Goal: Check status: Check status

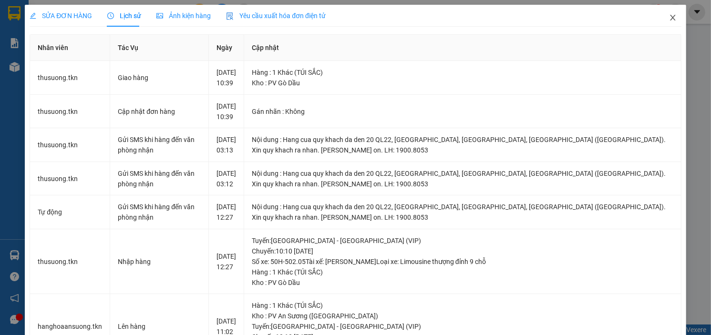
click at [669, 17] on icon "close" at bounding box center [673, 18] width 8 height 8
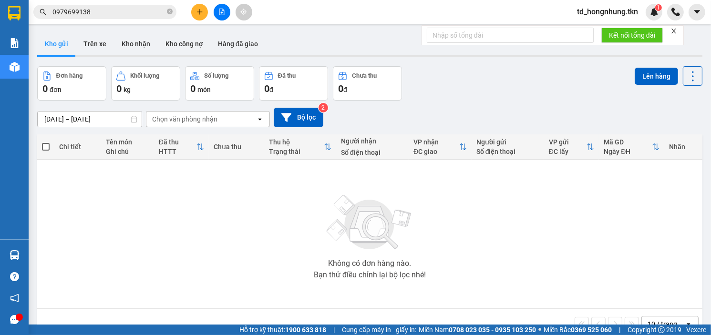
click at [98, 4] on div "Kết quả tìm kiếm ( 11 ) Bộ lọc Mã ĐH Trạng thái Món hàng Thu hộ Tổng cước Chưa …" at bounding box center [93, 12] width 186 height 17
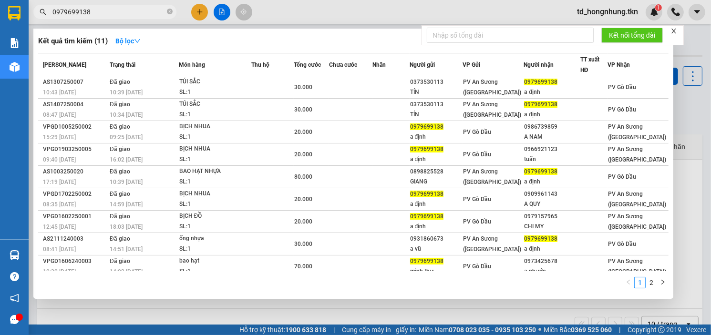
click at [97, 9] on input "0979699138" at bounding box center [108, 12] width 113 height 10
paste input "04423904"
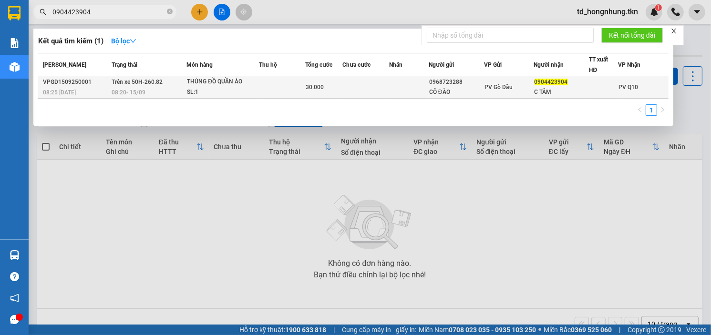
type input "0904423904"
click at [135, 88] on span "08:20 [DATE]" at bounding box center [129, 92] width 34 height 8
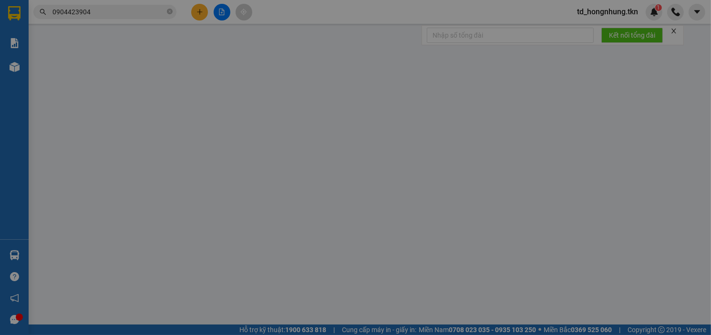
type input "0968723288"
type input "CÔ ĐÀO"
type input "0904423904"
type input "C TÂM"
type input "30.000"
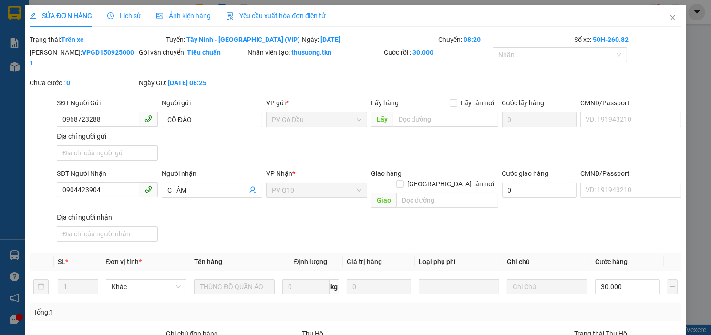
click at [132, 17] on span "Lịch sử" at bounding box center [124, 16] width 34 height 8
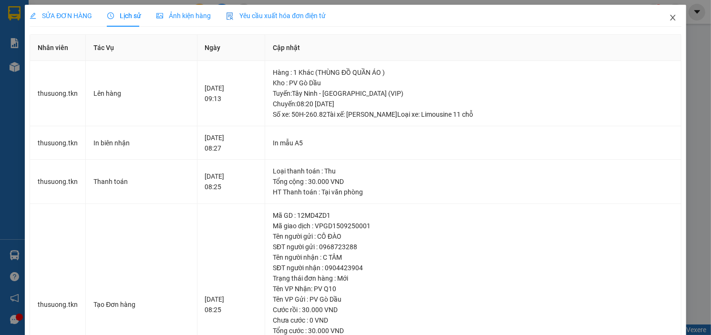
click at [670, 19] on icon "close" at bounding box center [672, 18] width 5 height 6
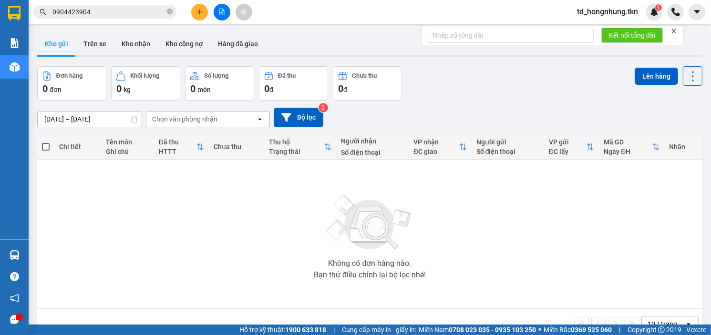
click at [107, 11] on input "0904423904" at bounding box center [108, 12] width 113 height 10
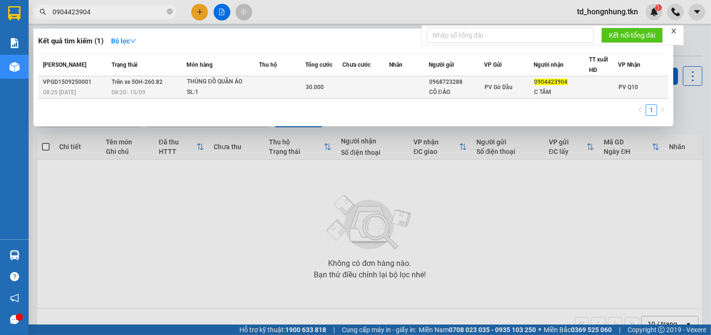
click at [134, 82] on span "Trên xe 50H-260.82" at bounding box center [137, 82] width 51 height 7
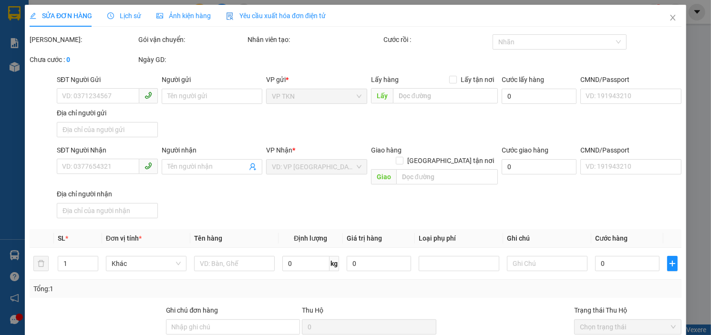
type input "0968723288"
type input "CÔ ĐÀO"
type input "0904423904"
type input "C TÂM"
type input "30.000"
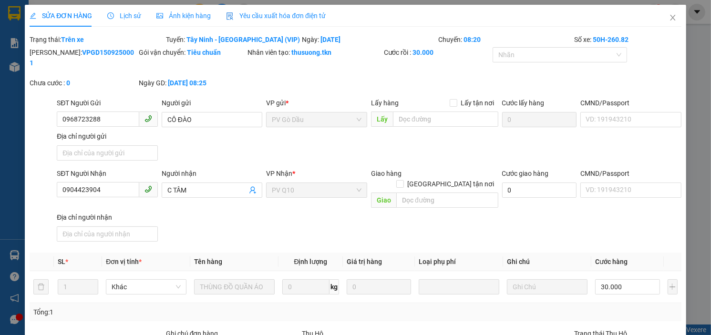
click at [126, 14] on span "Lịch sử" at bounding box center [124, 16] width 34 height 8
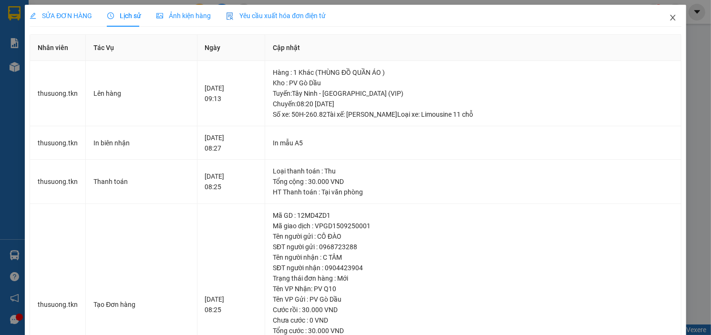
click at [669, 18] on icon "close" at bounding box center [673, 18] width 8 height 8
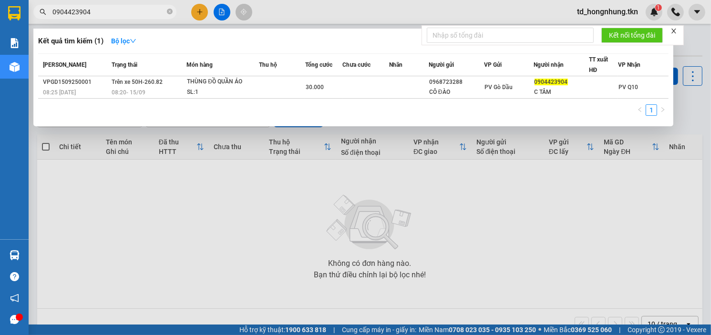
click at [105, 12] on input "0904423904" at bounding box center [108, 12] width 113 height 10
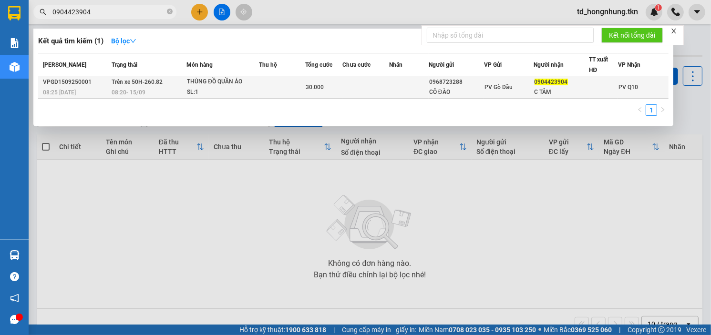
click at [134, 82] on span "Trên xe 50H-260.82" at bounding box center [137, 82] width 51 height 7
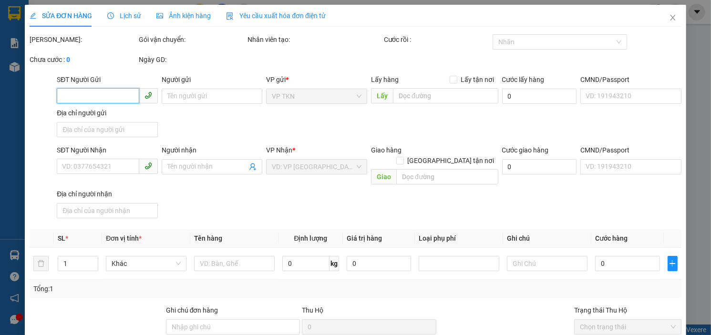
type input "0968723288"
type input "CÔ ĐÀO"
type input "0904423904"
type input "C TÂM"
type input "30.000"
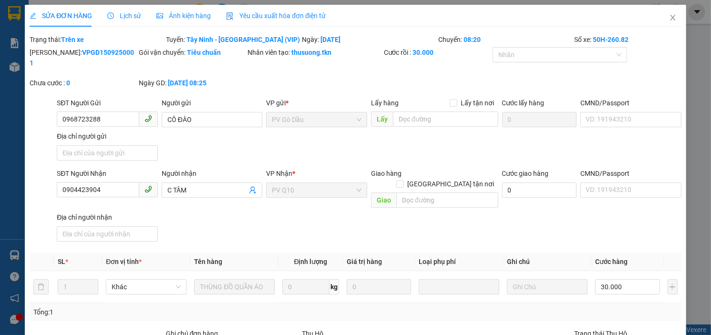
click at [126, 16] on span "Lịch sử" at bounding box center [124, 16] width 34 height 8
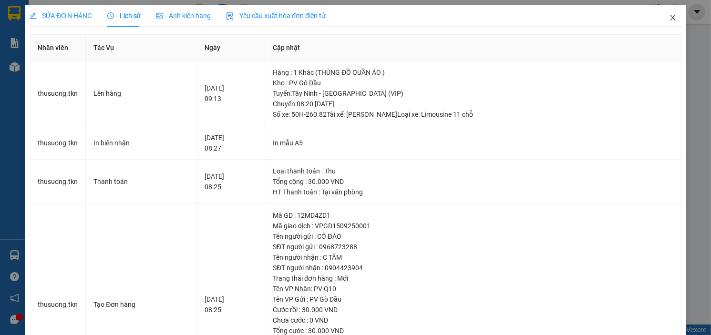
click at [669, 18] on icon "close" at bounding box center [673, 18] width 8 height 8
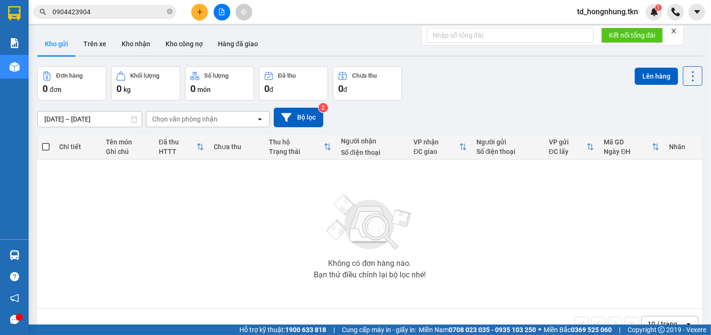
click at [101, 13] on input "0904423904" at bounding box center [108, 12] width 113 height 10
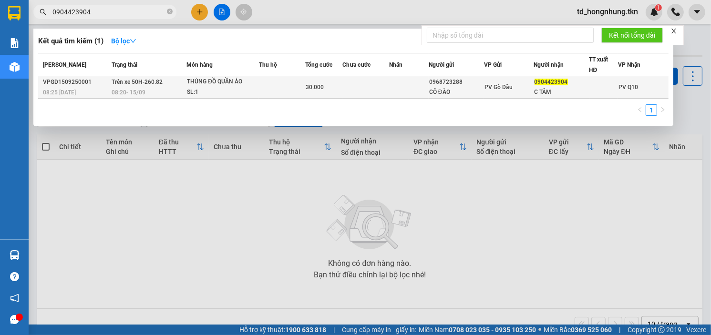
click at [131, 79] on span "Trên xe 50H-260.82" at bounding box center [137, 82] width 51 height 7
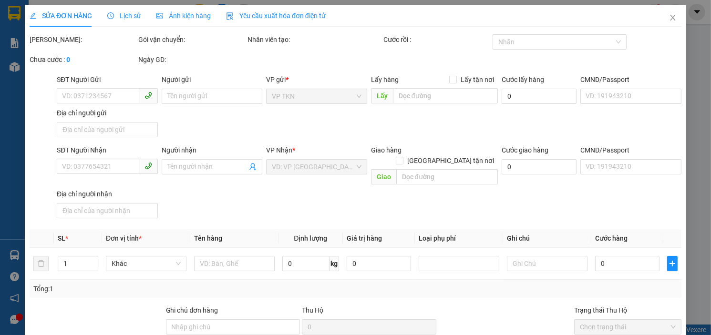
type input "0968723288"
type input "CÔ ĐÀO"
type input "0904423904"
type input "C TÂM"
type input "30.000"
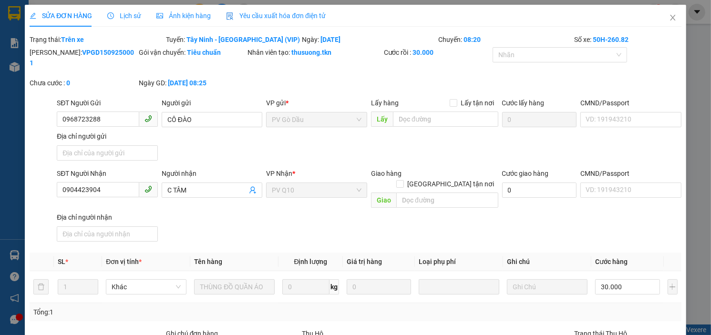
click at [125, 15] on span "Lịch sử" at bounding box center [124, 16] width 34 height 8
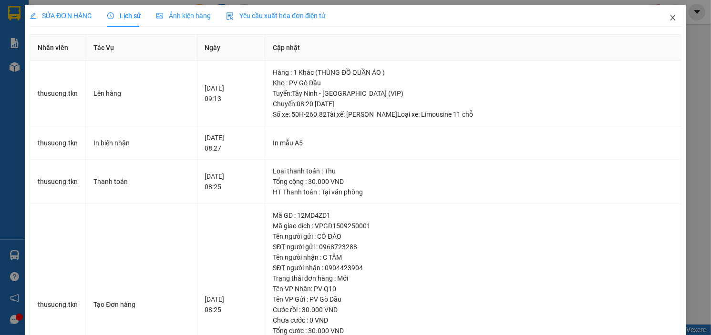
click at [669, 17] on icon "close" at bounding box center [673, 18] width 8 height 8
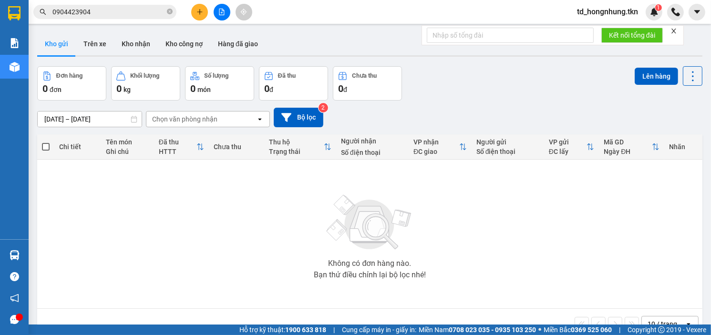
click at [98, 11] on input "0904423904" at bounding box center [108, 12] width 113 height 10
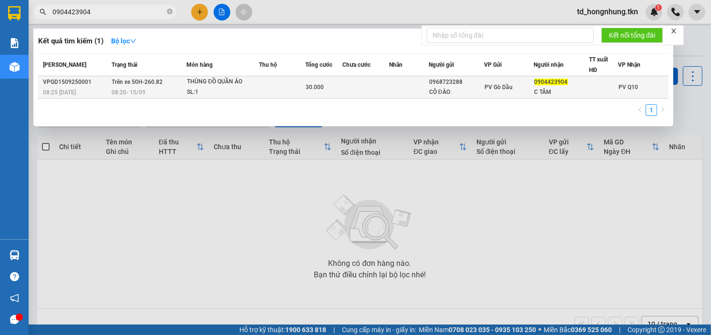
click at [137, 83] on span "Trên xe 50H-260.82" at bounding box center [137, 82] width 51 height 7
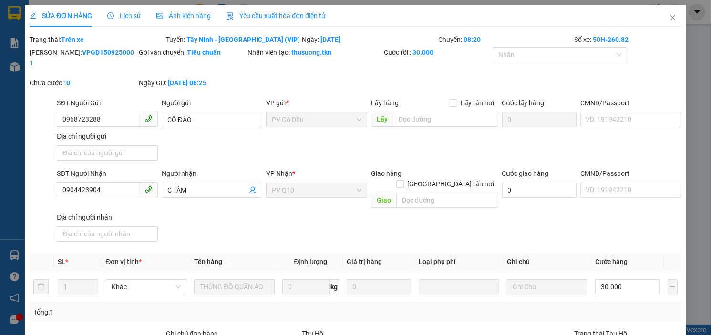
click at [126, 15] on span "Lịch sử" at bounding box center [124, 16] width 34 height 8
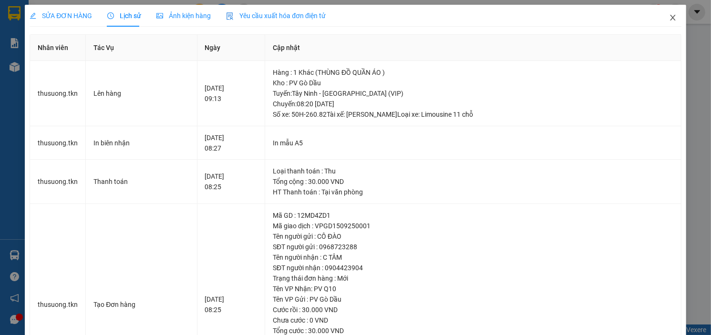
click at [669, 17] on icon "close" at bounding box center [673, 18] width 8 height 8
